Goal: Transaction & Acquisition: Purchase product/service

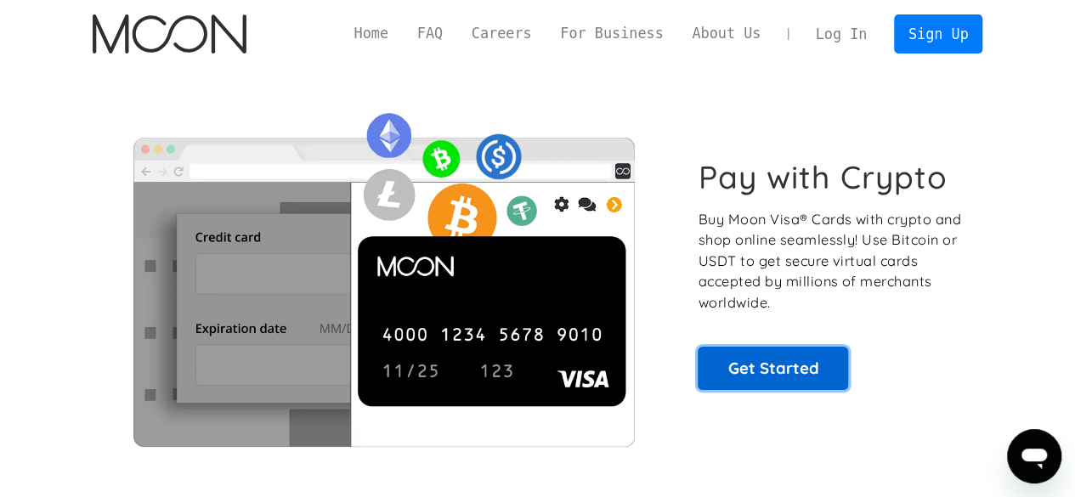
click at [794, 354] on link "Get Started" at bounding box center [772, 368] width 150 height 42
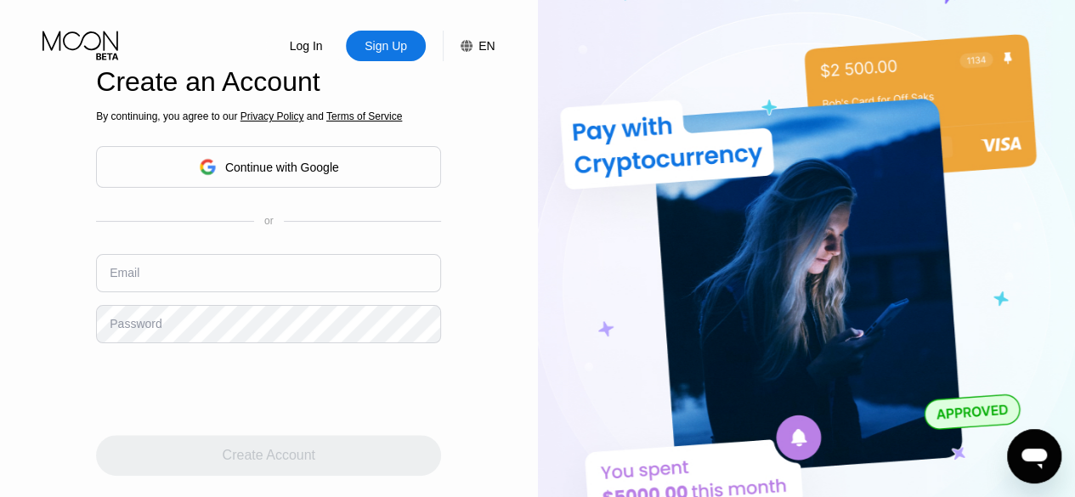
click at [263, 206] on div "By continuing, you agree to our Privacy Policy and Terms of Service Continue wi…" at bounding box center [268, 310] width 345 height 409
click at [260, 164] on div "Continue with Google" at bounding box center [282, 168] width 114 height 14
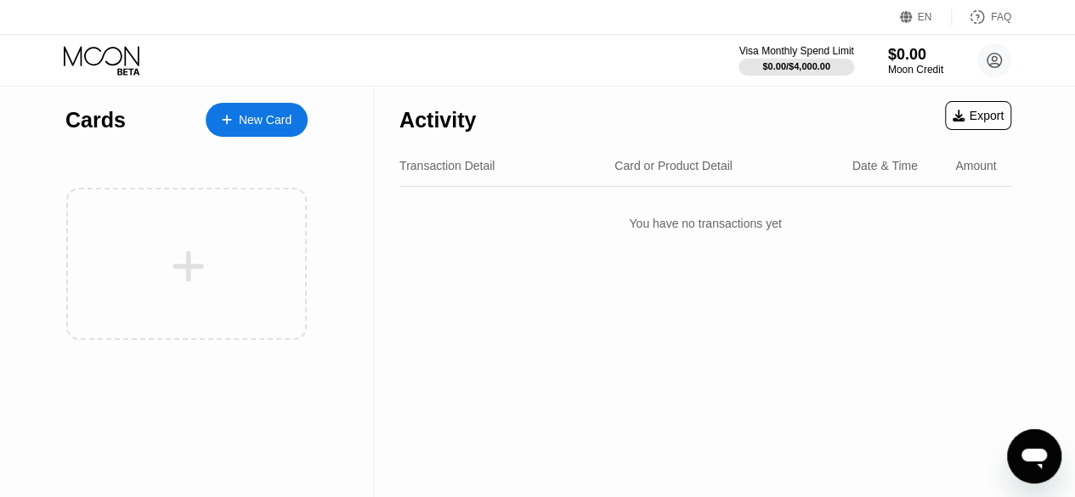
click at [261, 120] on div "New Card" at bounding box center [265, 120] width 53 height 14
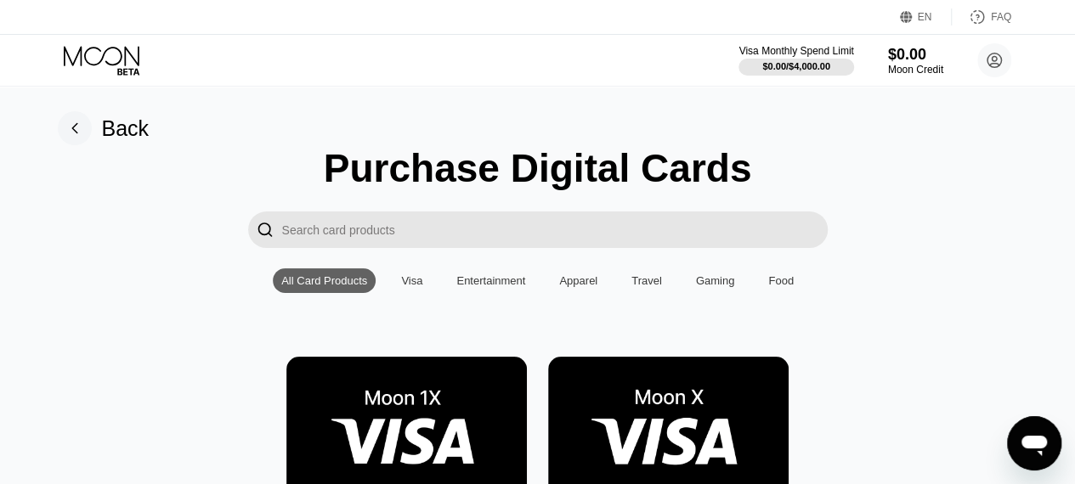
click at [316, 225] on input "Search card products" at bounding box center [554, 230] width 545 height 37
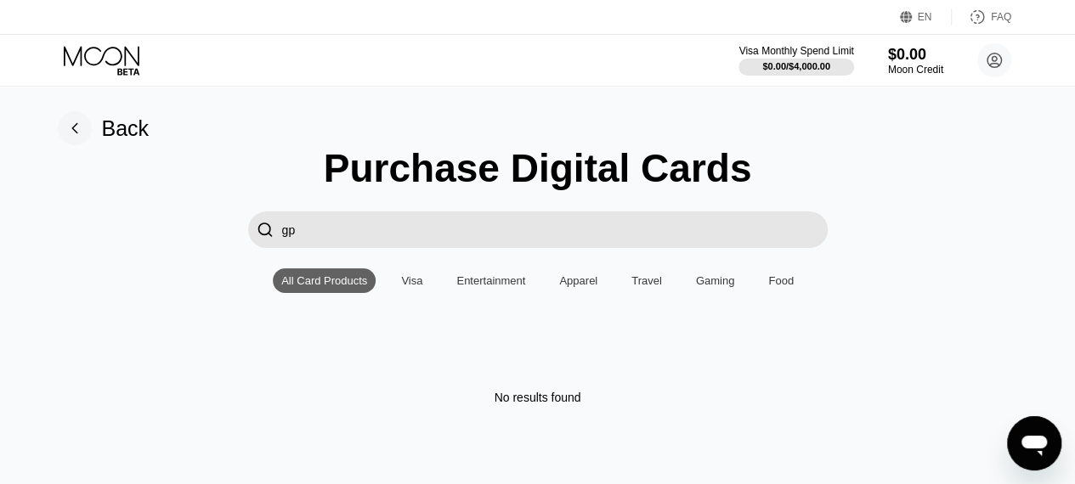
type input "g"
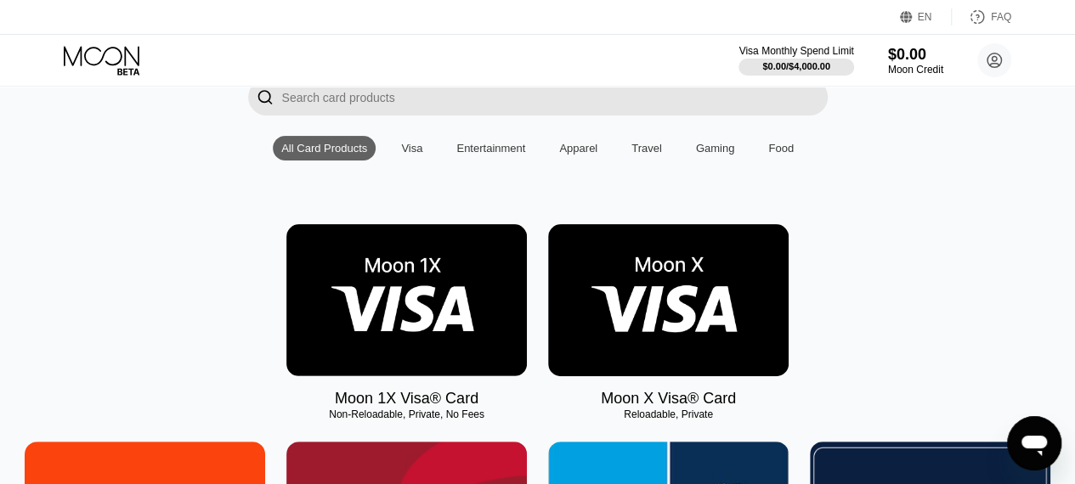
scroll to position [255, 0]
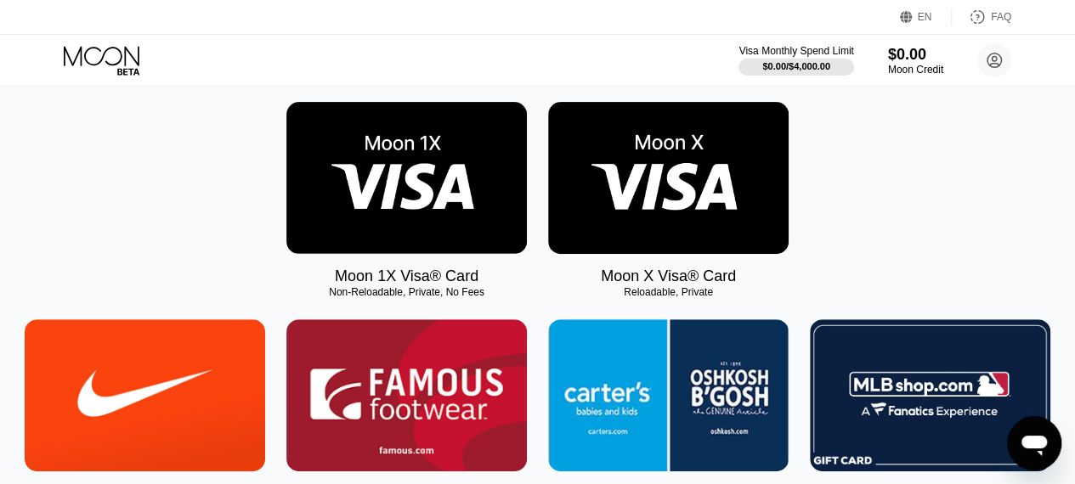
click at [392, 212] on img at bounding box center [406, 178] width 240 height 152
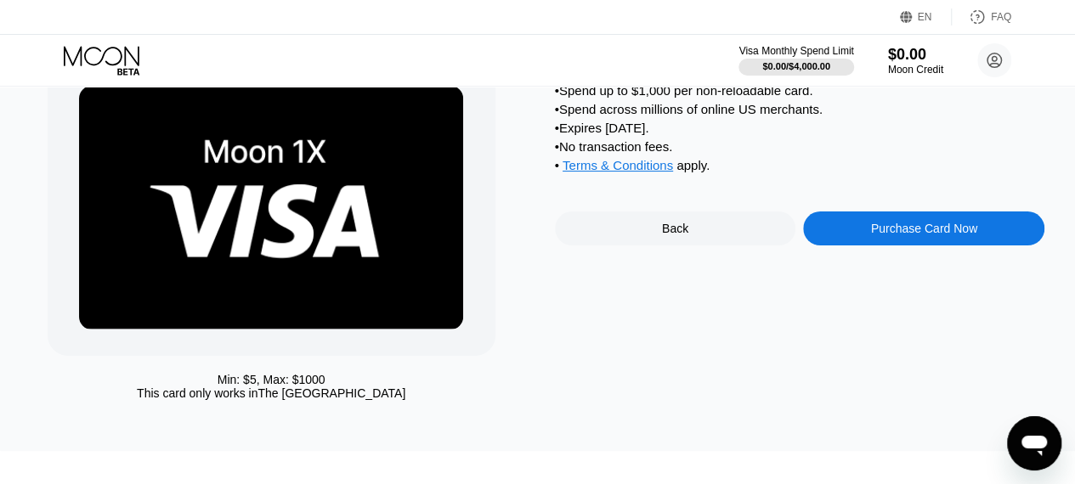
scroll to position [170, 0]
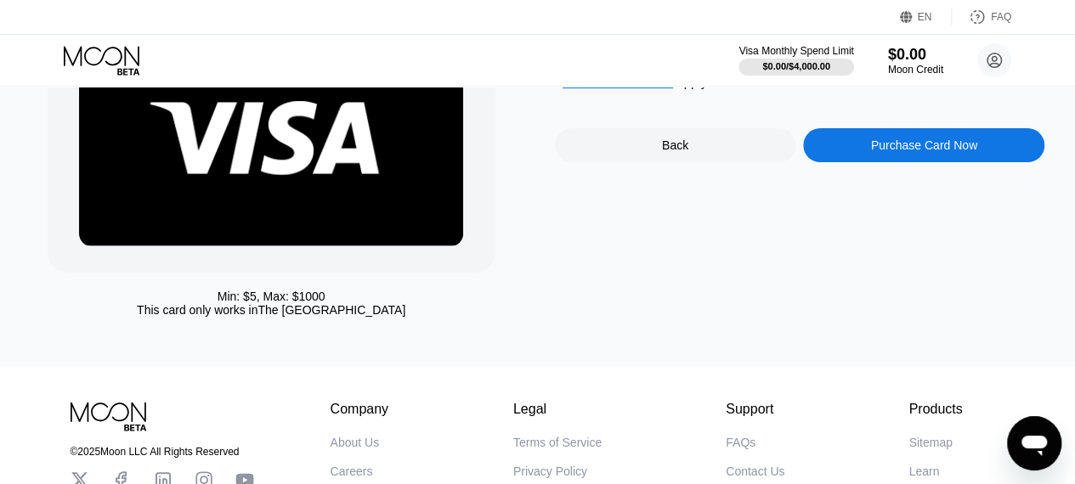
click at [987, 157] on div "Purchase Card Now" at bounding box center [923, 145] width 241 height 34
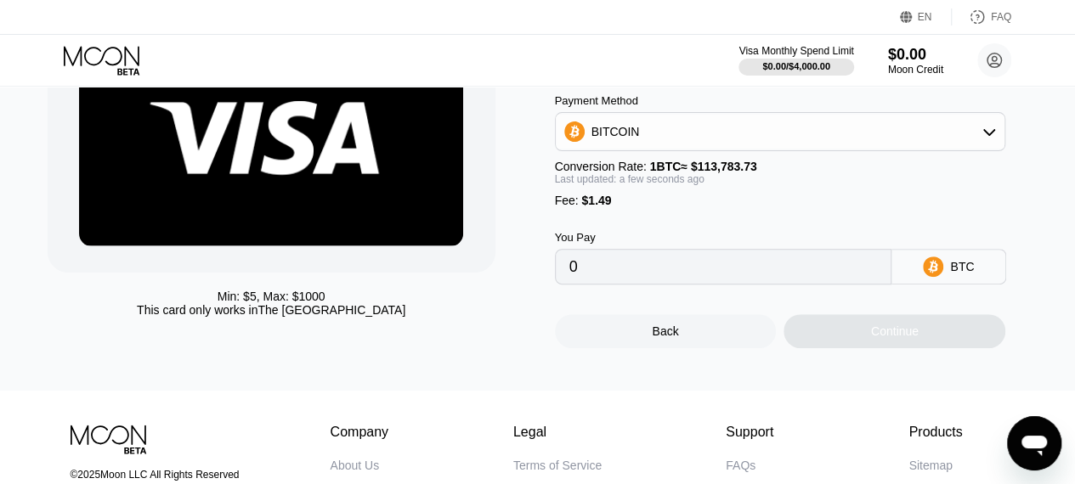
scroll to position [85, 0]
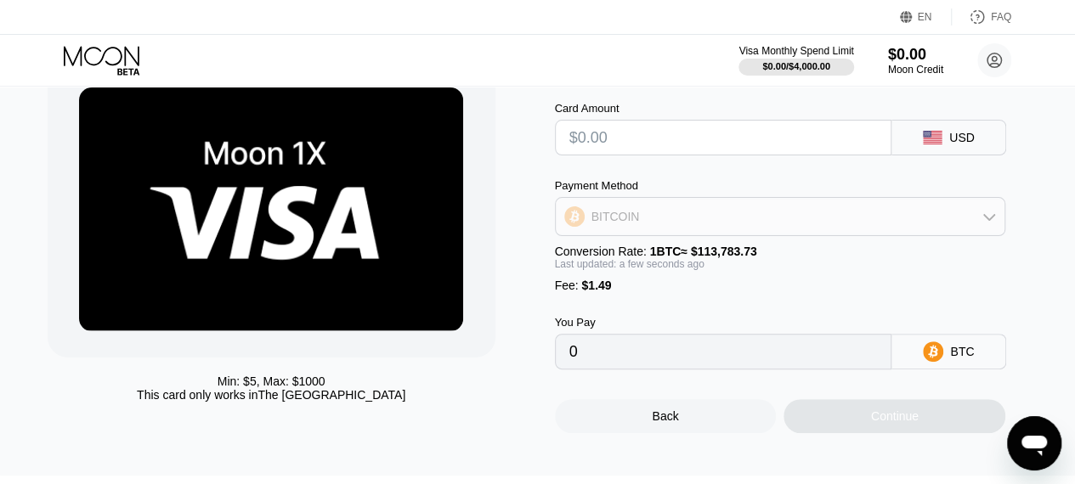
click at [620, 220] on div "BITCOIN" at bounding box center [615, 217] width 48 height 14
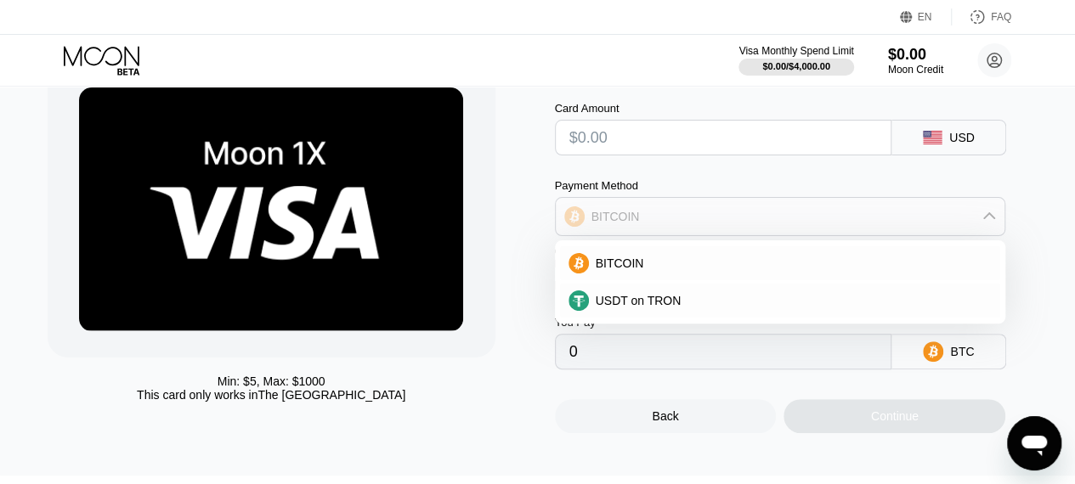
click at [620, 221] on div "BITCOIN" at bounding box center [615, 217] width 48 height 14
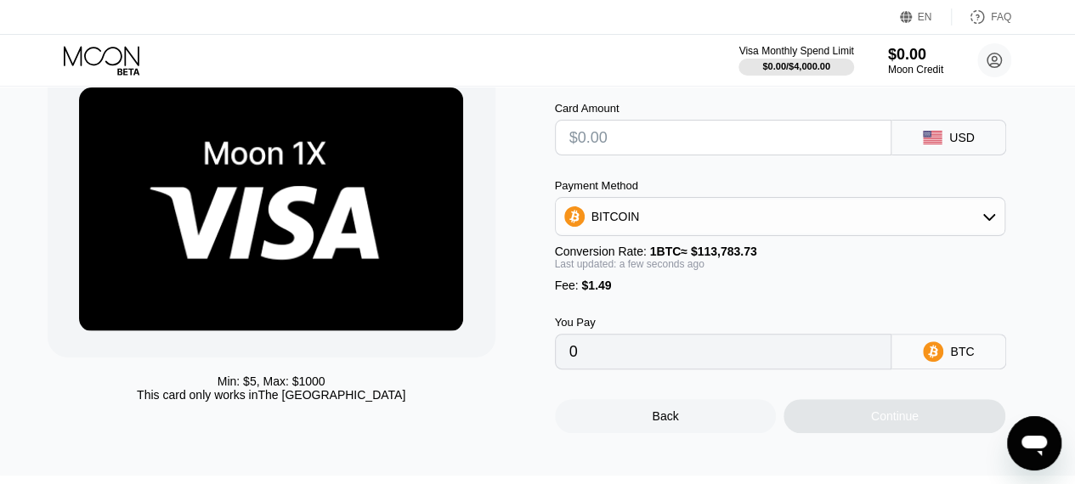
click at [620, 221] on div "BITCOIN" at bounding box center [615, 217] width 48 height 14
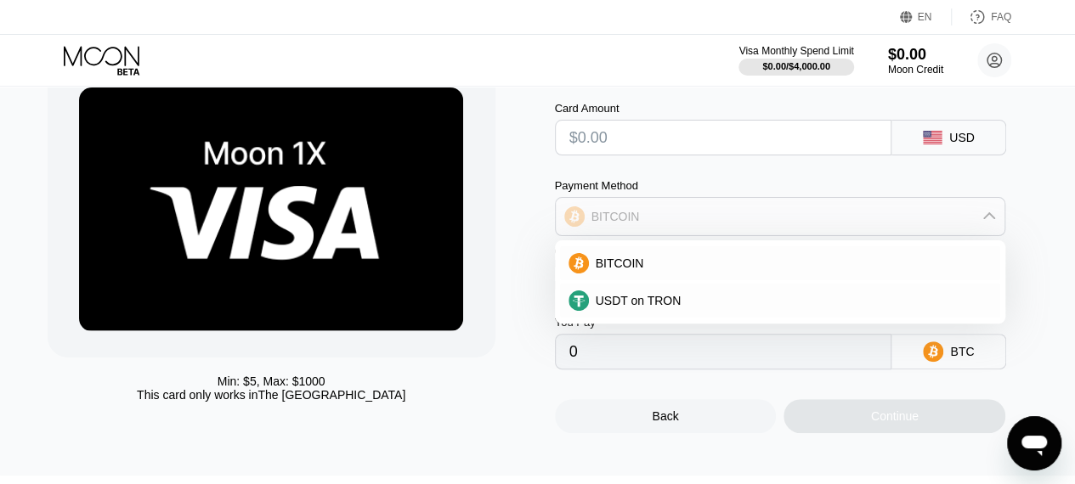
click at [620, 221] on div "BITCOIN" at bounding box center [615, 217] width 48 height 14
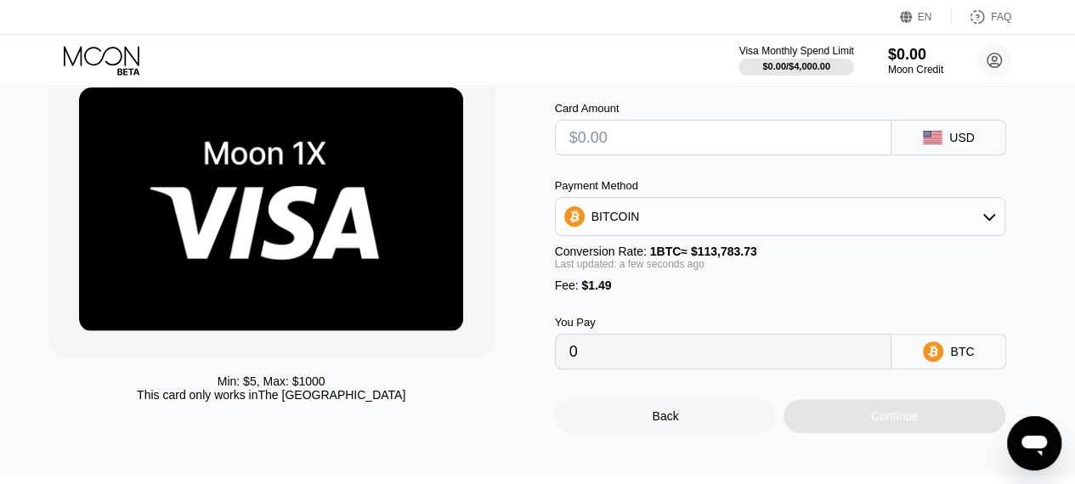
click at [620, 221] on div "BITCOIN" at bounding box center [615, 217] width 48 height 14
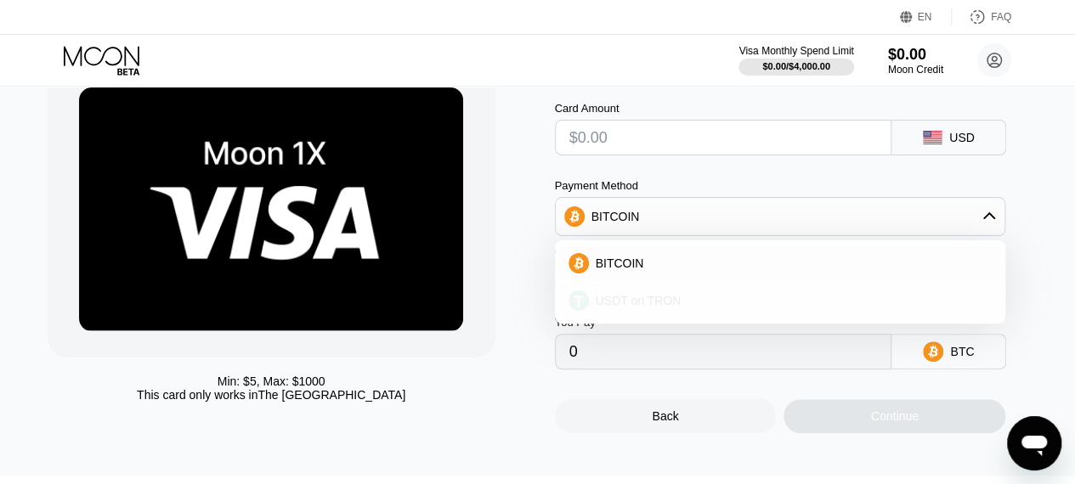
click at [625, 305] on span "USDT on TRON" at bounding box center [638, 301] width 86 height 14
type input "0.00"
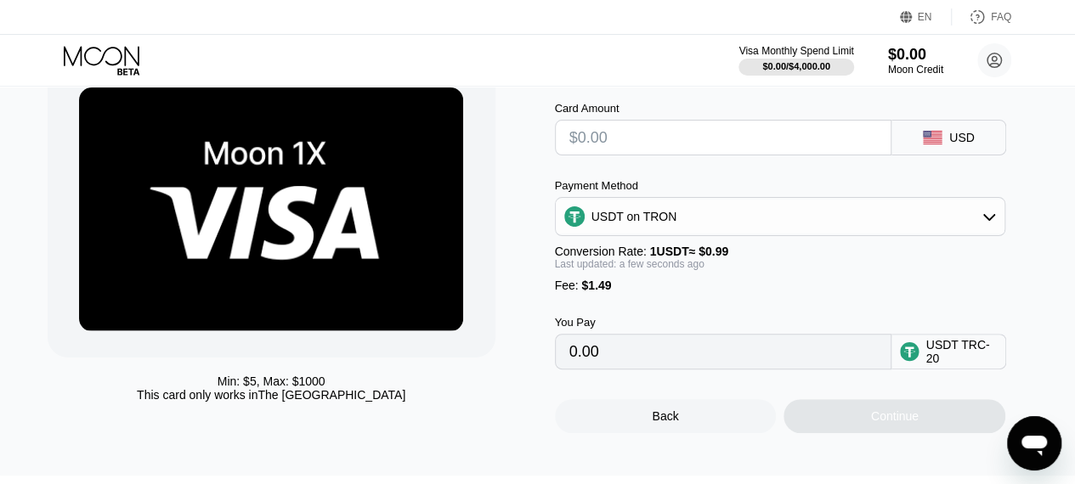
click at [601, 137] on input "text" at bounding box center [723, 138] width 308 height 34
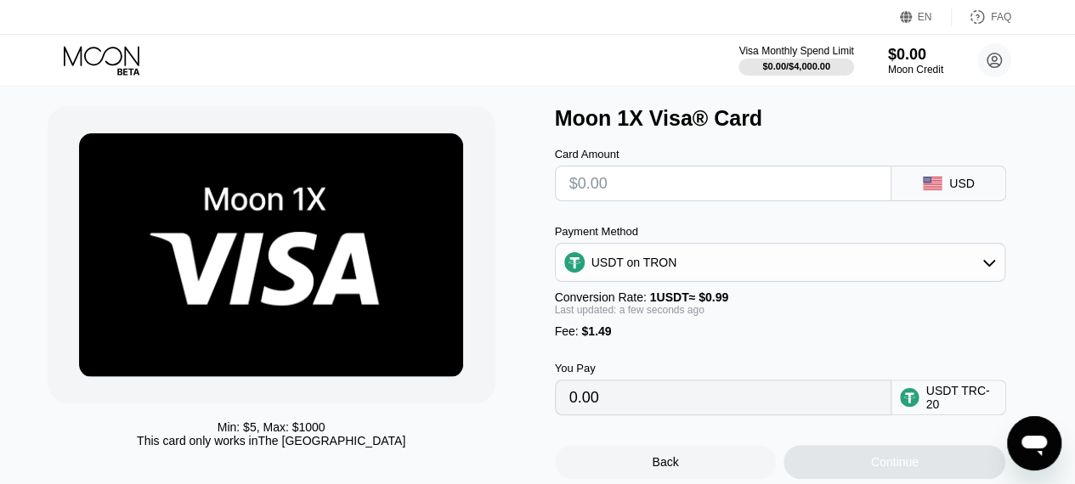
scroll to position [0, 0]
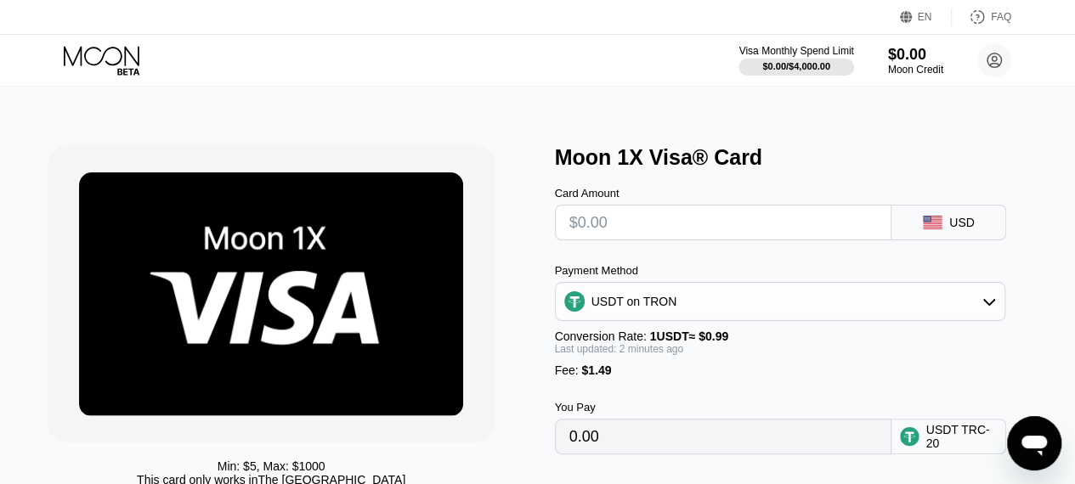
type input "$2"
type input "3.53"
type input "$2"
type input "0.00"
type input "$3"
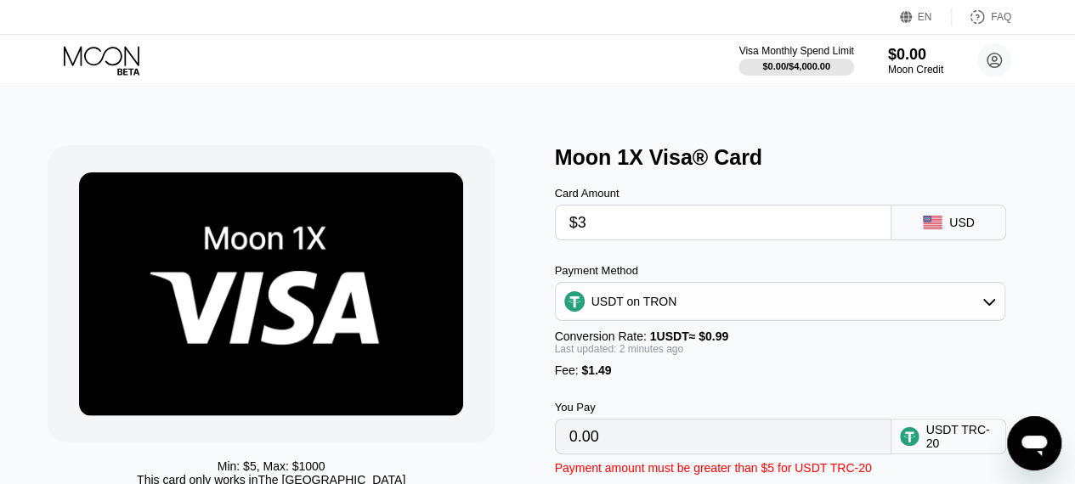
type input "4.54"
type input "$30"
type input "31.81"
click at [550, 138] on div "Min: $ 5 , Max: $ 1000 This card only works in The United States Moon 1X Visa® …" at bounding box center [537, 323] width 1087 height 475
click at [649, 218] on input "$30" at bounding box center [723, 223] width 308 height 34
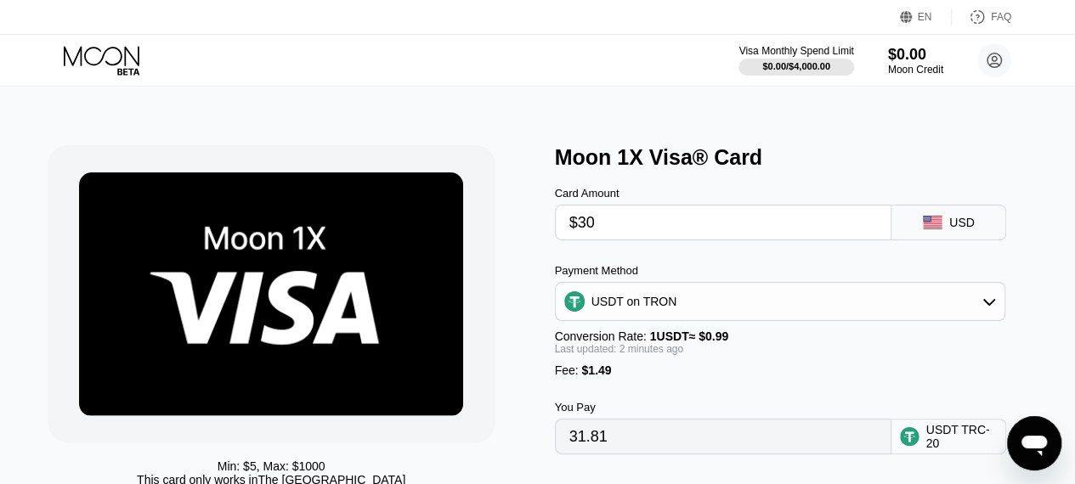
type input "$3"
type input "0.00"
type input "$29"
type input "30.80"
type input "$2"
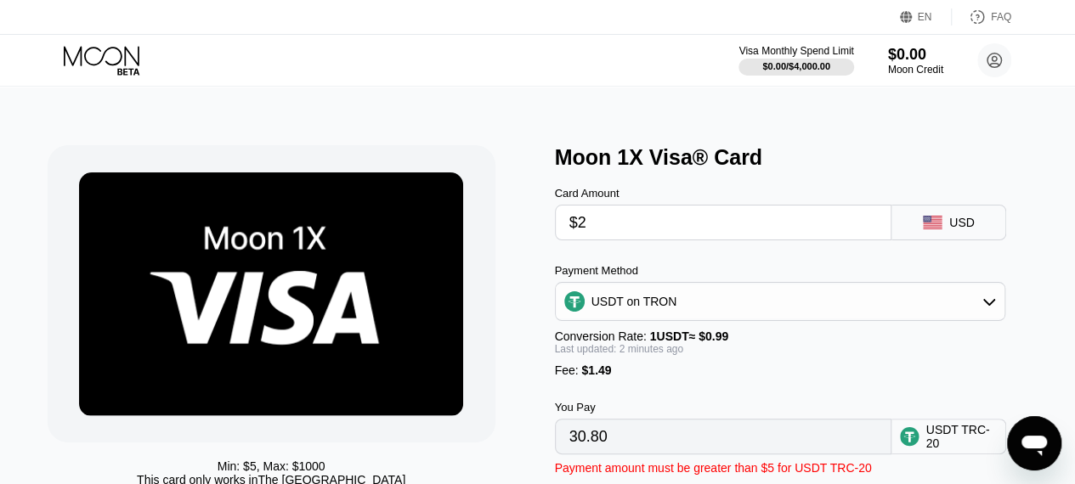
type input "3.53"
type input "$28"
type input "29.79"
type input "$28.50"
type input "30.29"
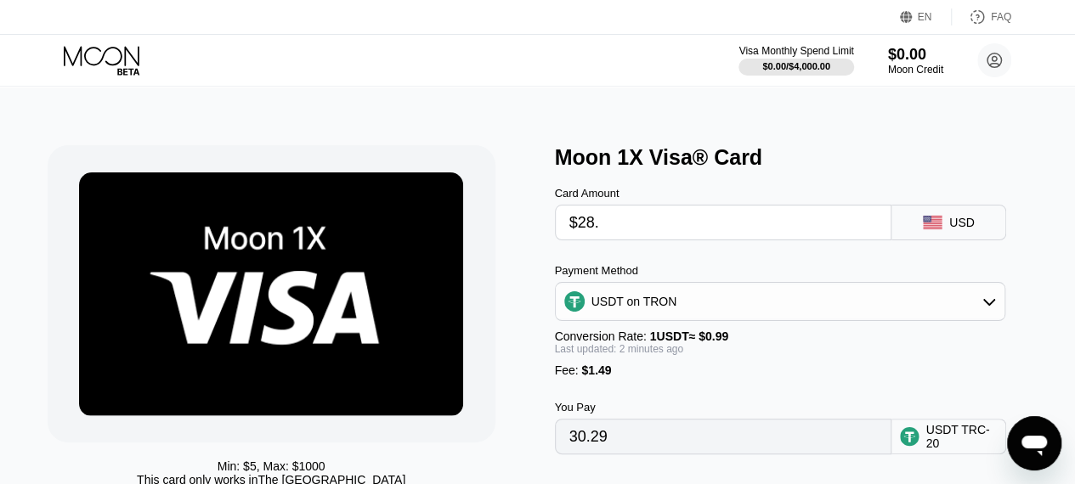
type input "$28"
type input "29.79"
type input "$2"
type input "3.53"
type input "$29"
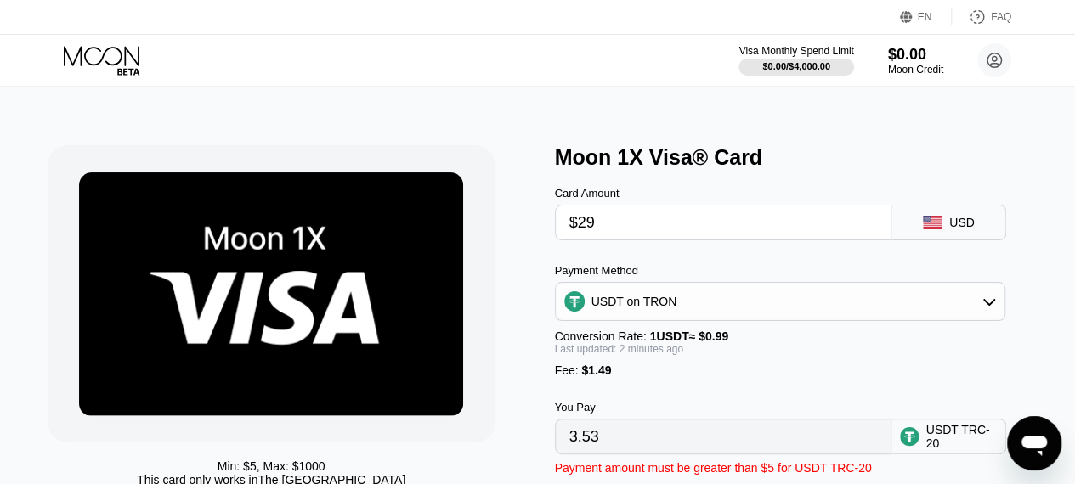
type input "30.80"
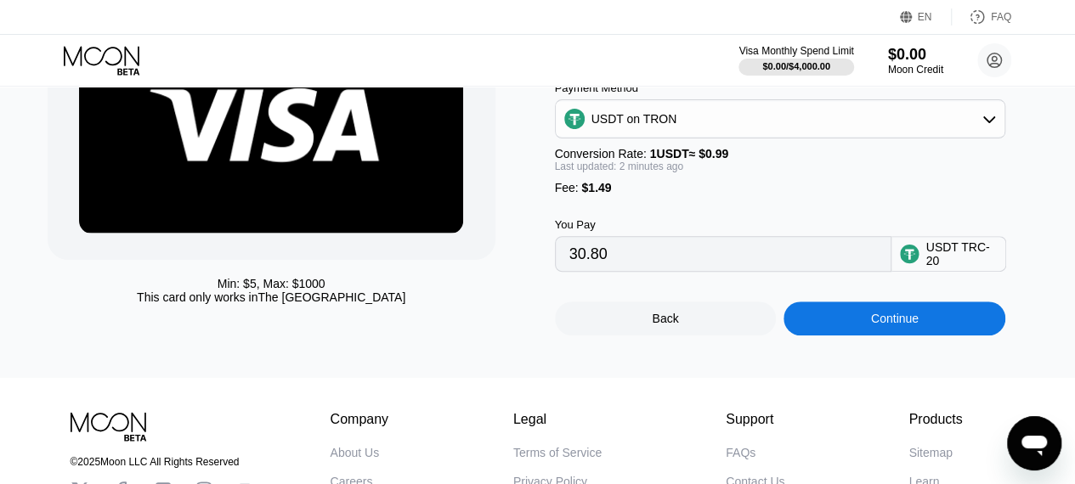
scroll to position [85, 0]
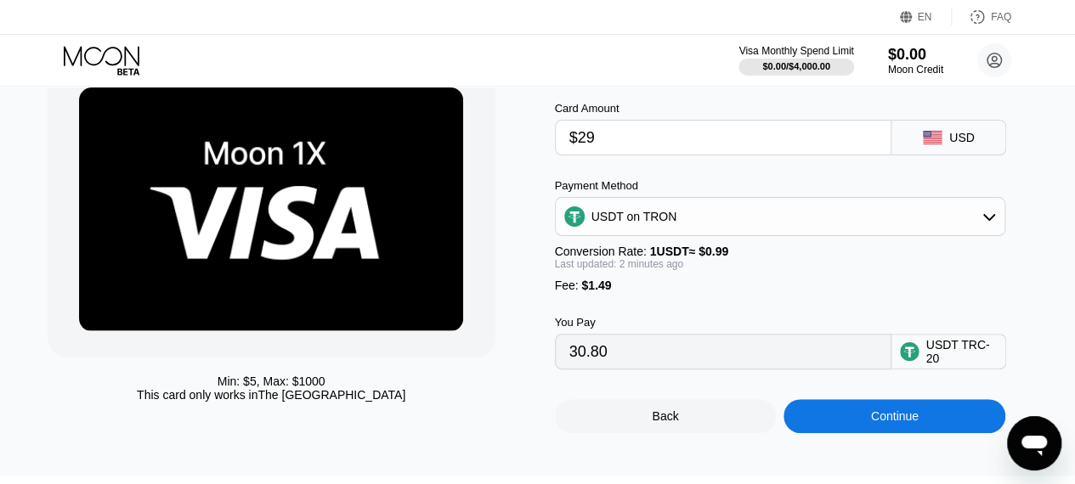
type input "$29"
click at [916, 361] on circle at bounding box center [909, 351] width 19 height 19
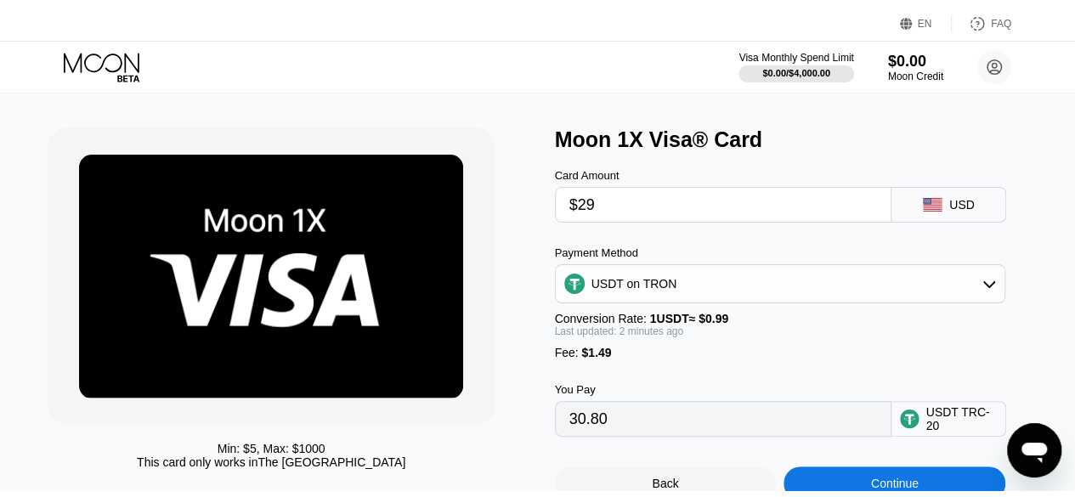
scroll to position [0, 0]
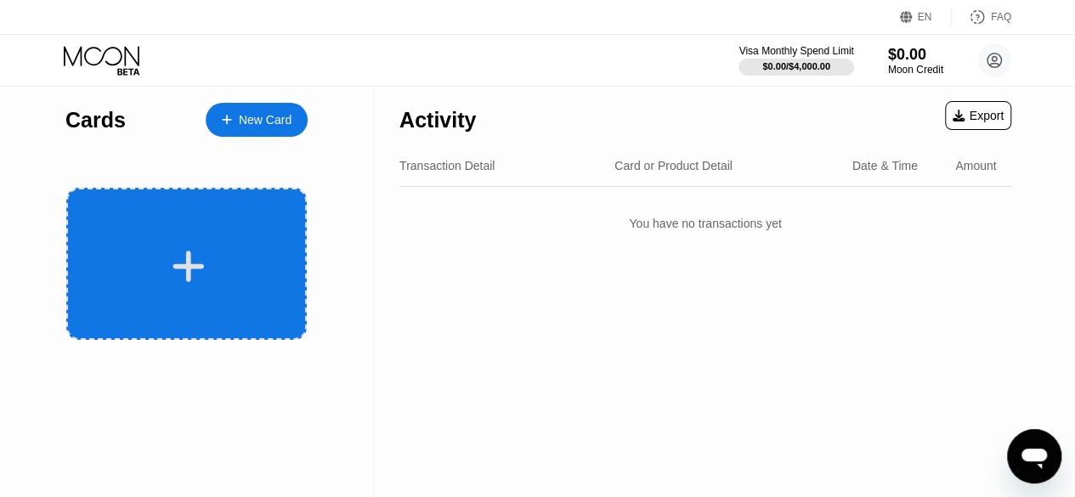
click at [226, 267] on div at bounding box center [188, 266] width 211 height 38
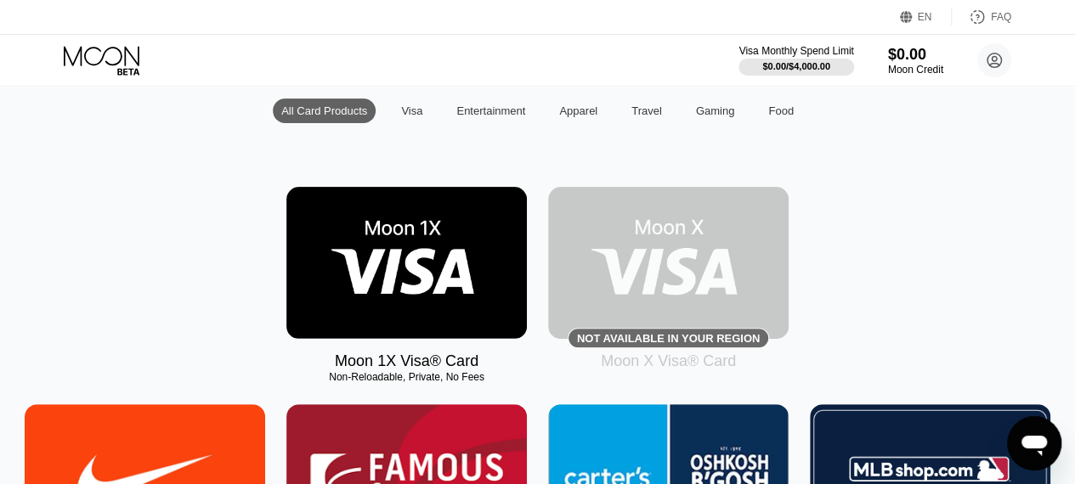
scroll to position [85, 0]
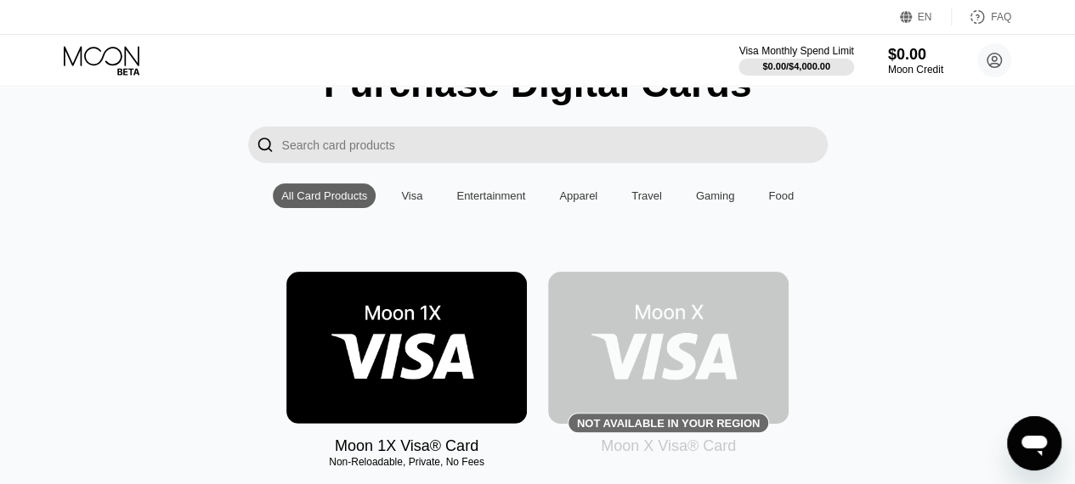
click at [450, 353] on img at bounding box center [406, 348] width 240 height 152
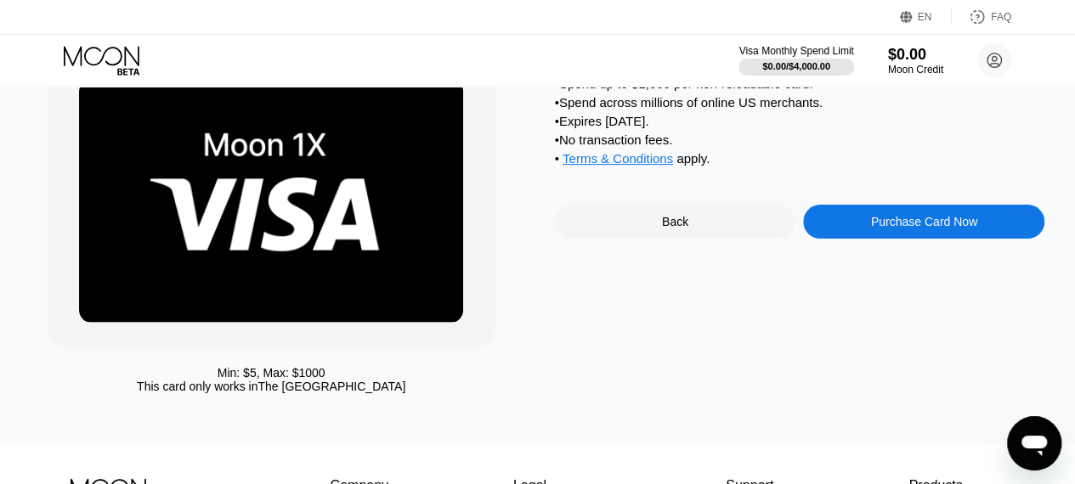
scroll to position [170, 0]
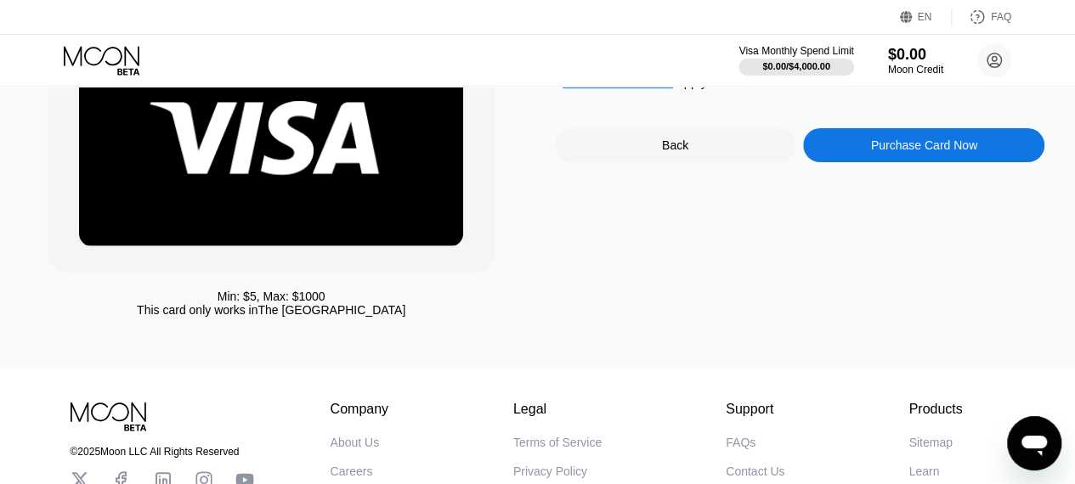
click at [891, 146] on div "Purchase Card Now" at bounding box center [923, 145] width 241 height 34
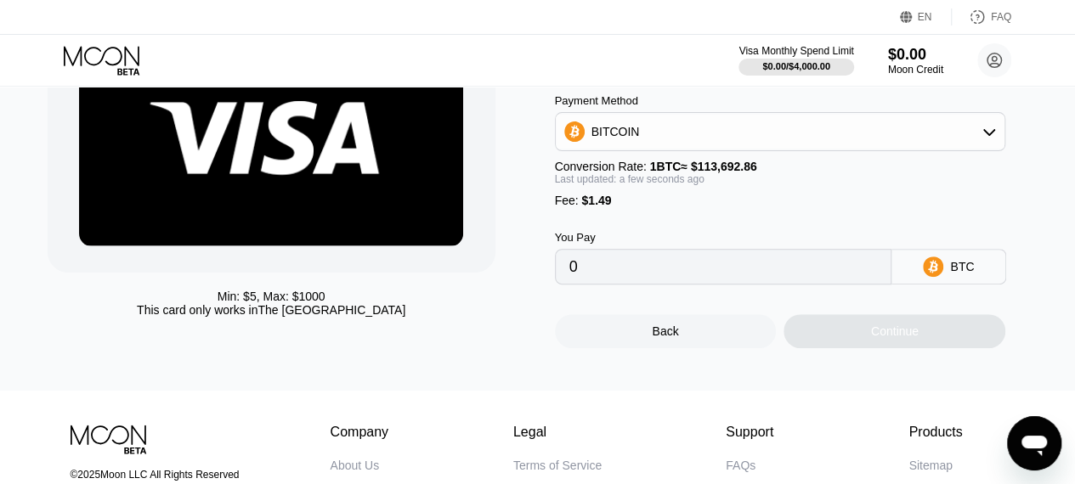
click at [705, 149] on div "BITCOIN" at bounding box center [780, 132] width 449 height 34
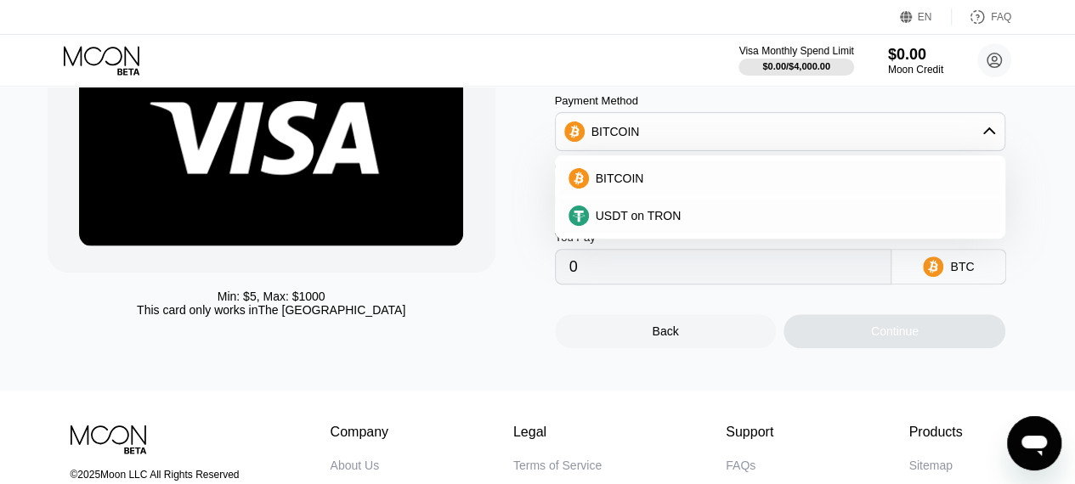
click at [705, 138] on div "BITCOIN" at bounding box center [780, 132] width 449 height 34
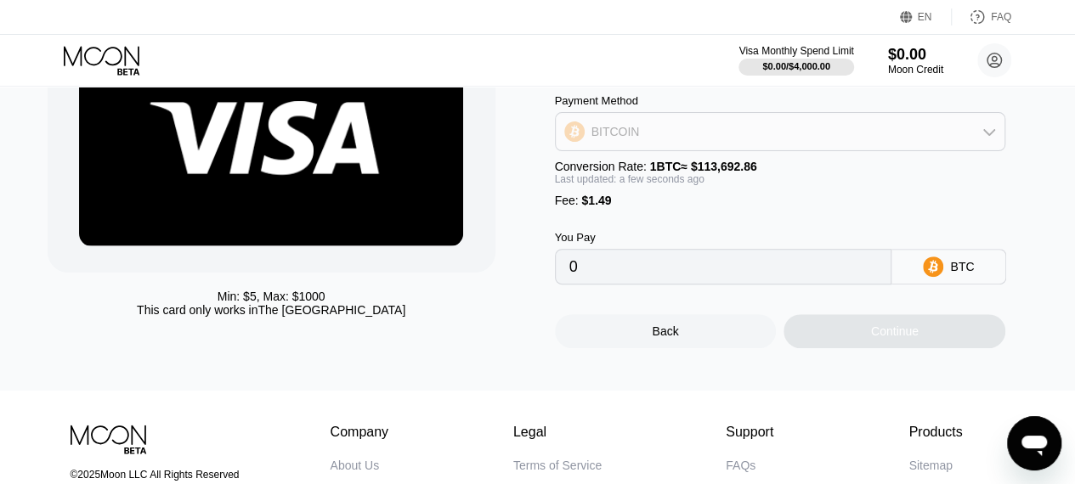
click at [703, 138] on div "BITCOIN" at bounding box center [780, 132] width 449 height 34
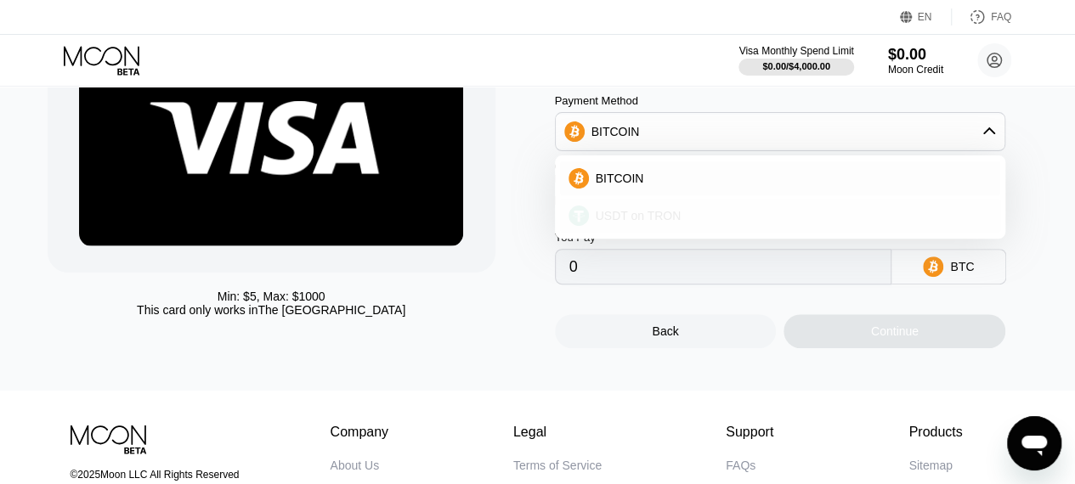
click at [667, 218] on span "USDT on TRON" at bounding box center [638, 216] width 86 height 14
type input "0.00"
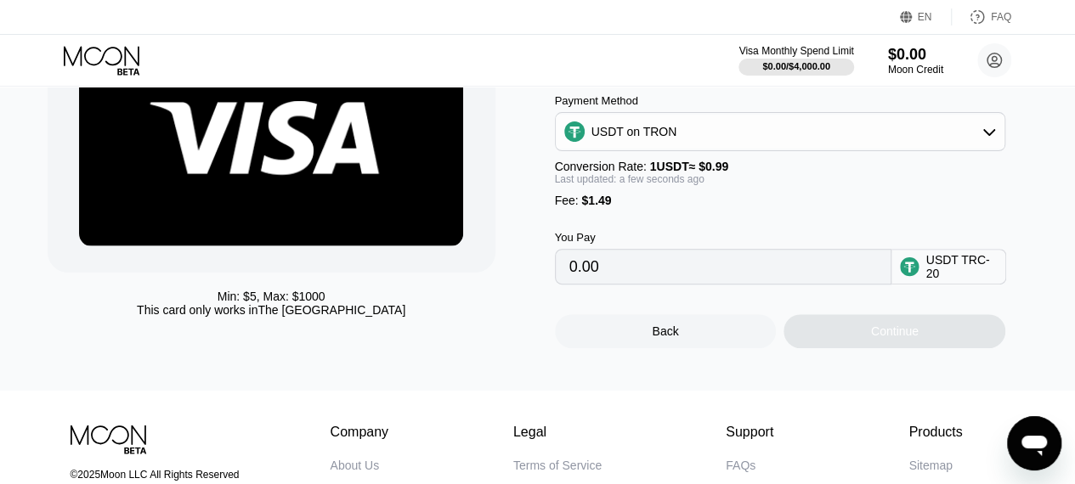
click at [666, 274] on input "0.00" at bounding box center [723, 267] width 308 height 34
click at [643, 284] on input "0.00" at bounding box center [723, 267] width 308 height 34
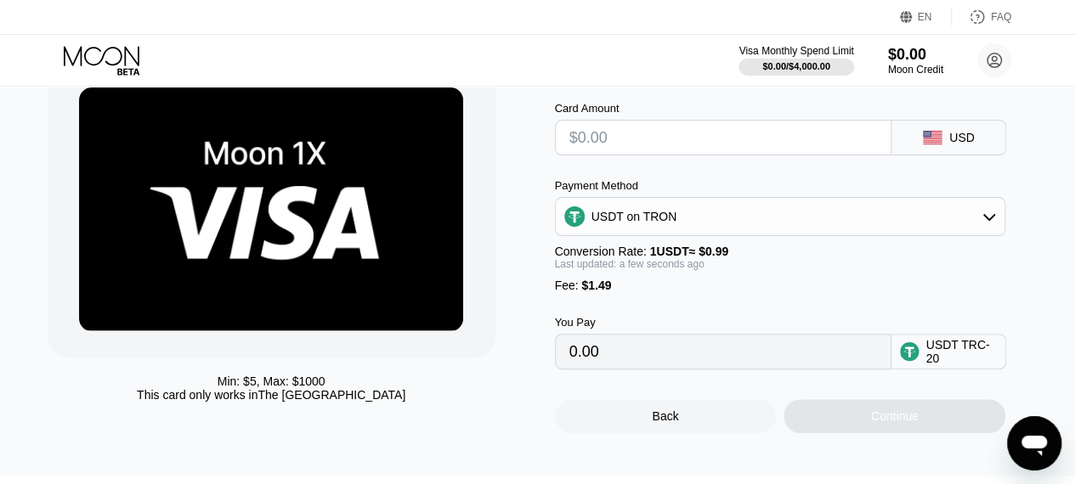
click at [664, 142] on input "text" at bounding box center [723, 138] width 308 height 34
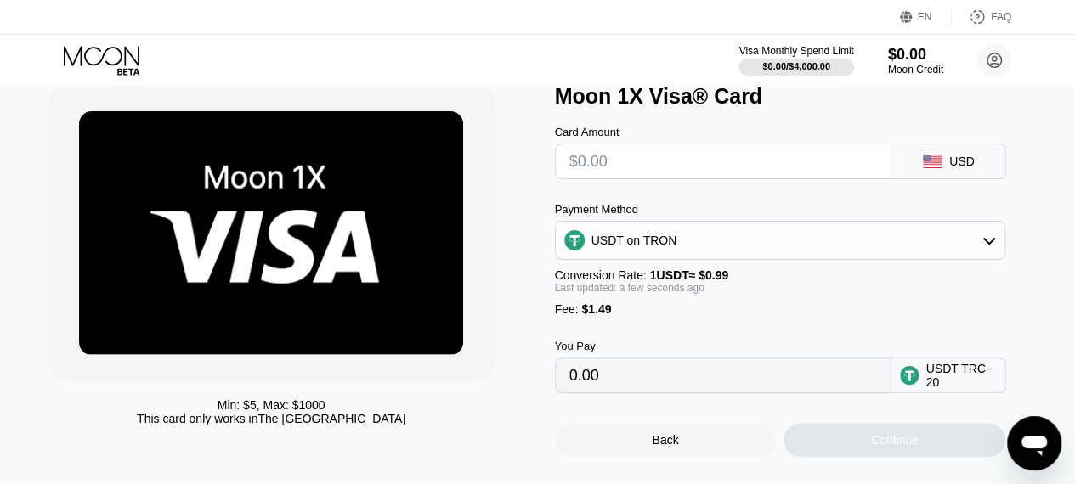
scroll to position [0, 0]
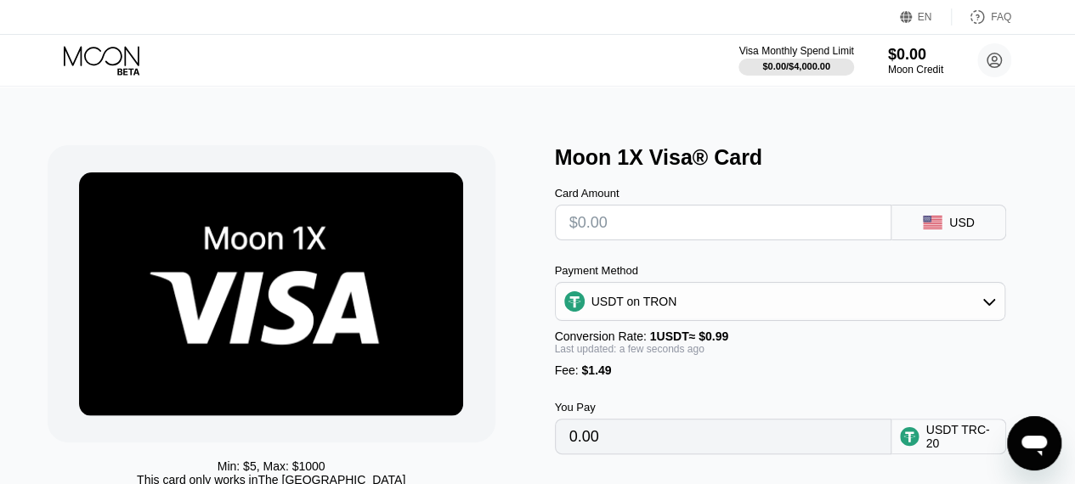
type input "$2"
type input "3.53"
type input "$21"
type input "22.72"
type input "$21"
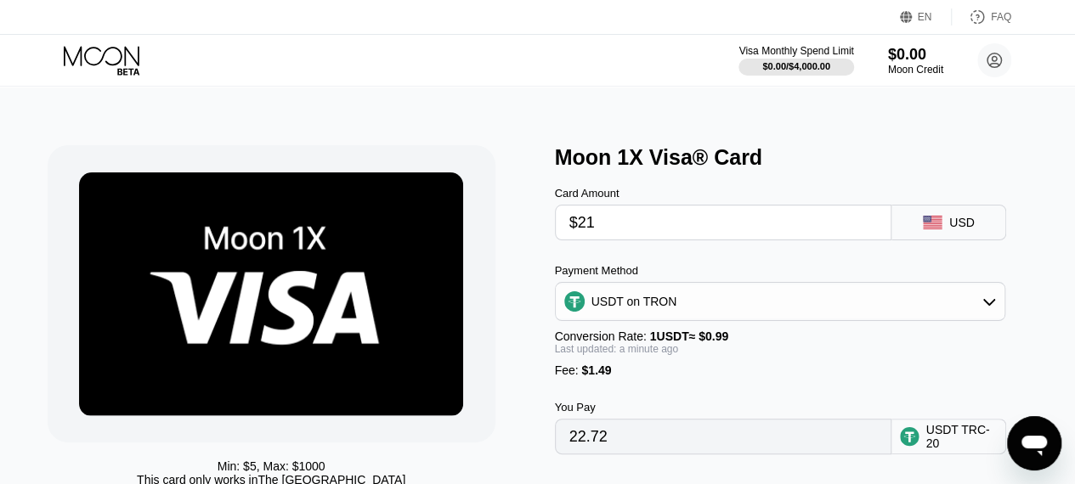
click at [539, 217] on div "Min: $ 5 , Max: $ 1000 This card only works in The United States Moon 1X Visa® …" at bounding box center [538, 331] width 980 height 373
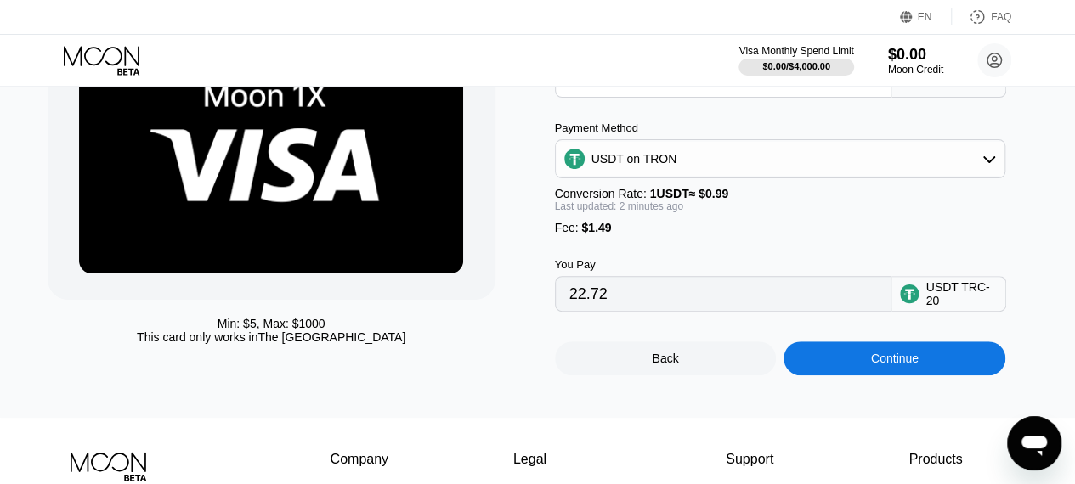
scroll to position [170, 0]
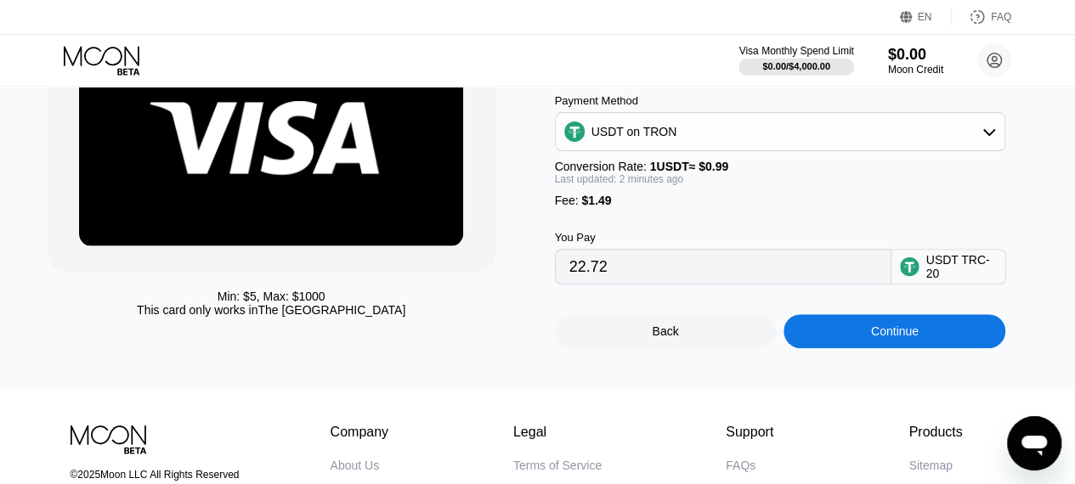
click at [679, 133] on div "USDT on TRON" at bounding box center [780, 132] width 449 height 34
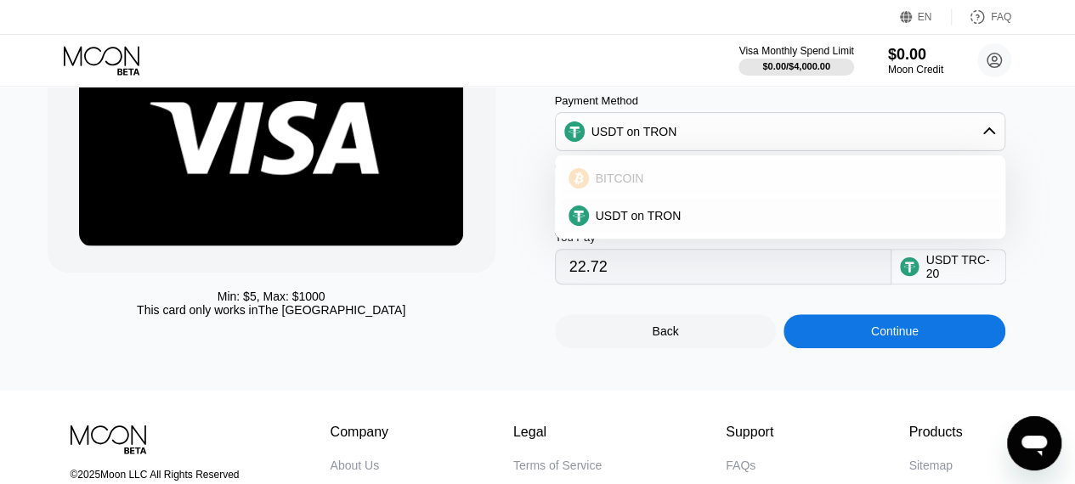
click at [646, 185] on div "BITCOIN" at bounding box center [790, 179] width 403 height 14
type input "0.00019782"
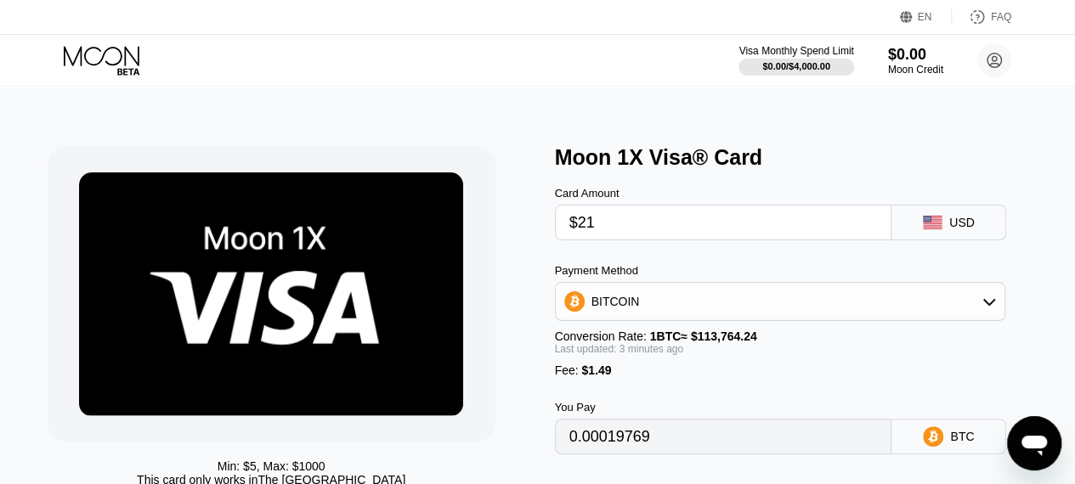
type input "0.00019775"
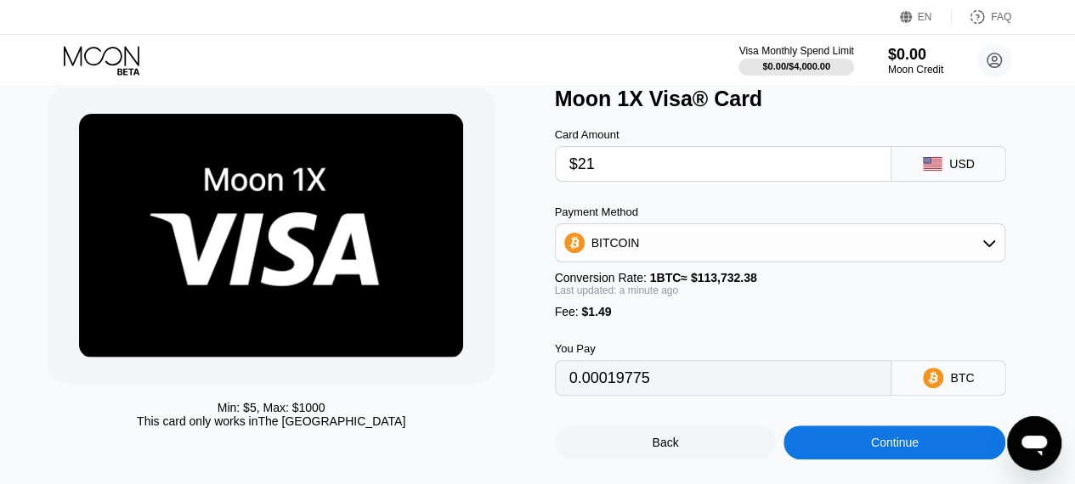
scroll to position [85, 0]
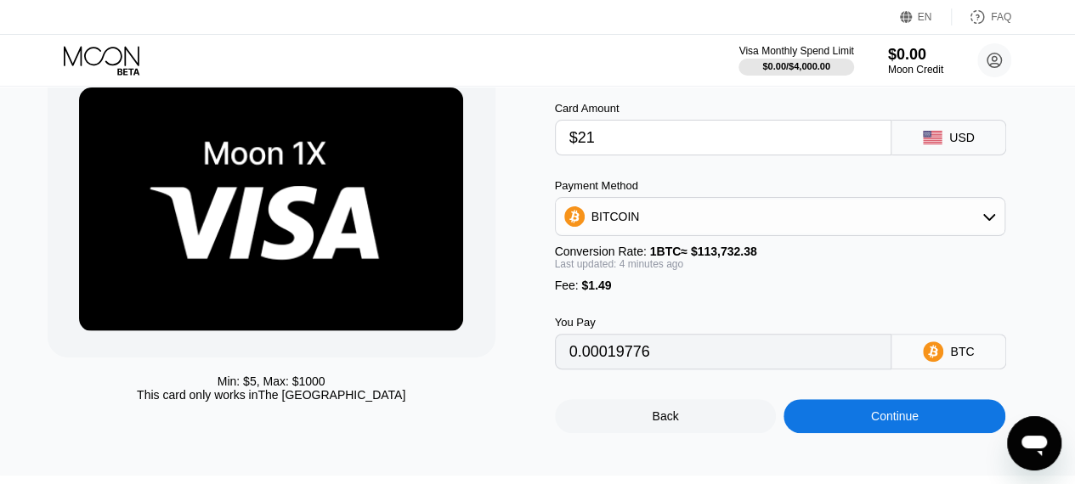
type input "0.00019776"
type input "0.00019771"
type input "0.00019765"
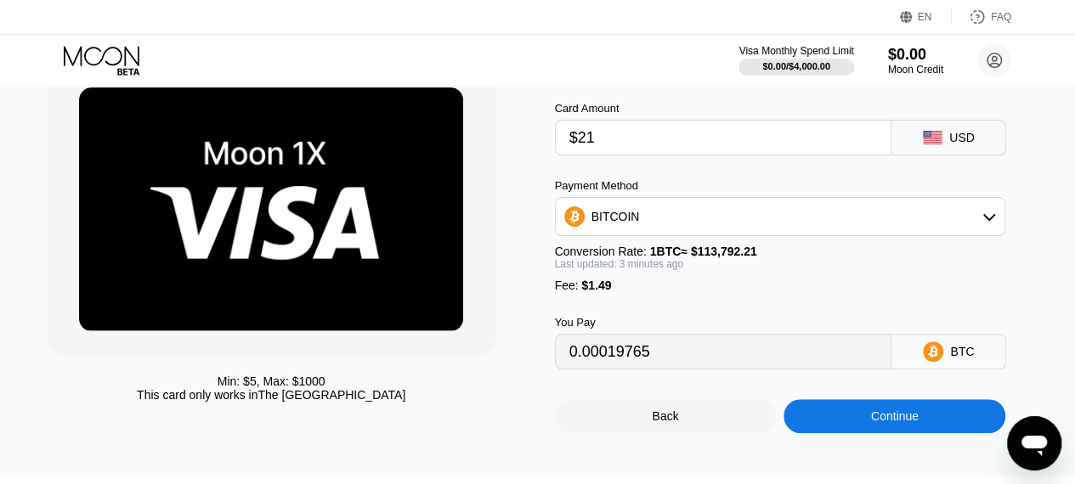
type input "0.00019774"
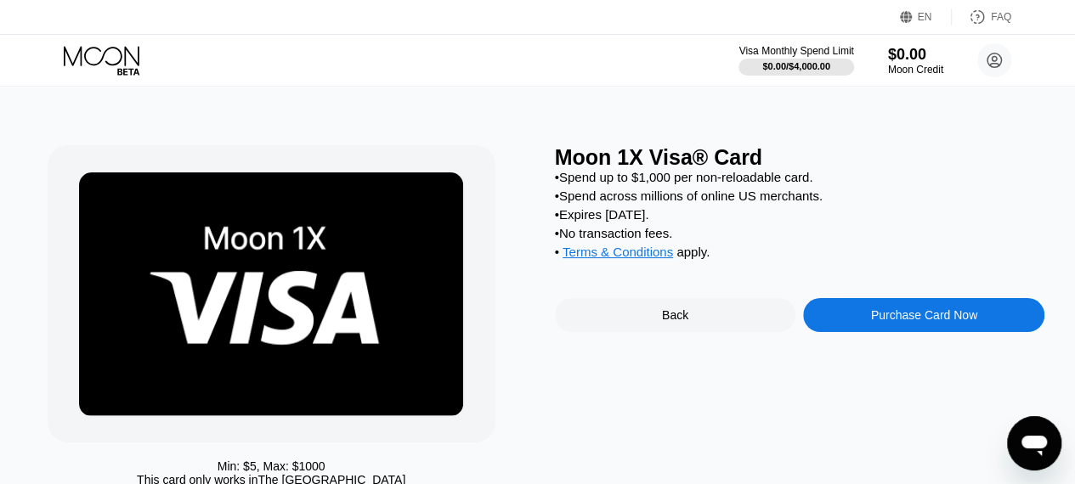
click at [883, 322] on div "Purchase Card Now" at bounding box center [924, 315] width 106 height 14
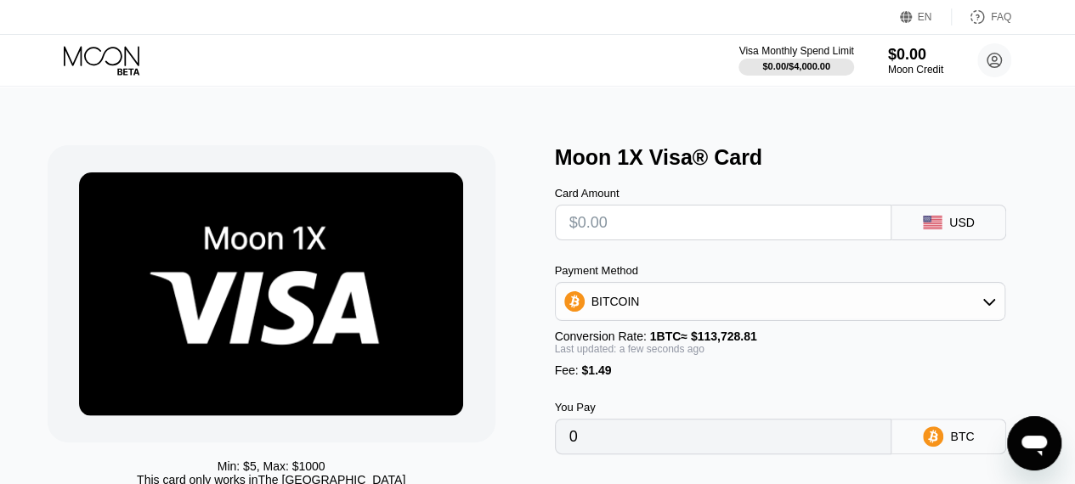
click at [702, 240] on input "text" at bounding box center [723, 223] width 308 height 34
type input "$2"
type input "0.00003069"
type input "$21"
type input "0.00019776"
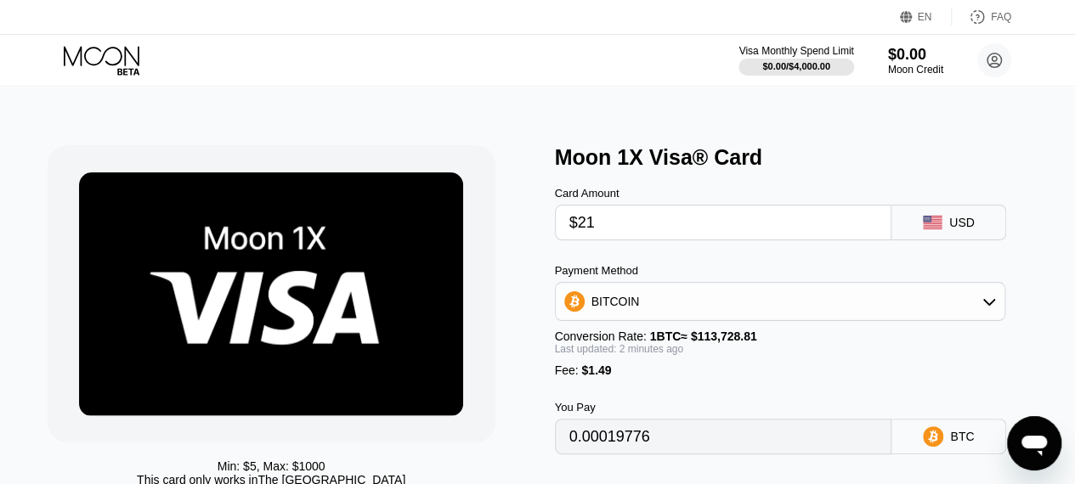
type input "$21"
type input "0.00019748"
